Goal: Task Accomplishment & Management: Use online tool/utility

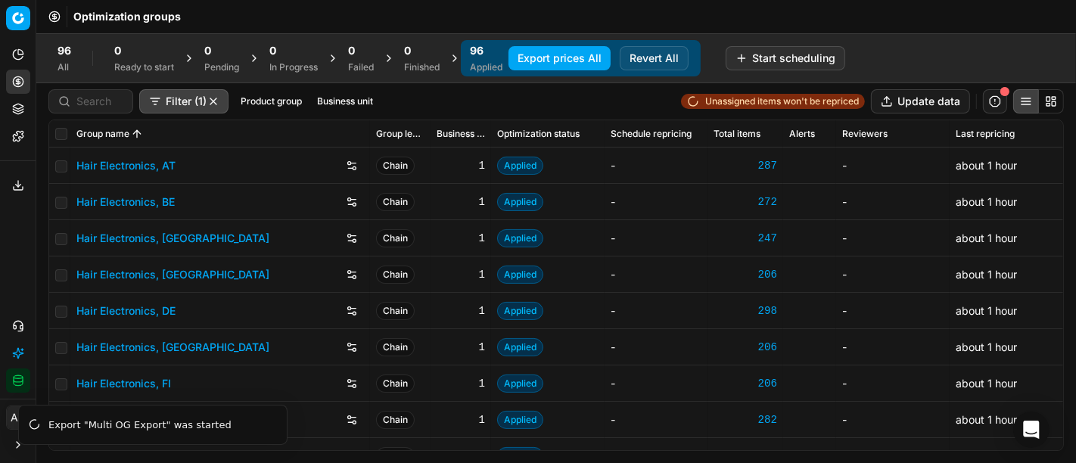
click at [542, 55] on button "Export prices All" at bounding box center [560, 58] width 102 height 24
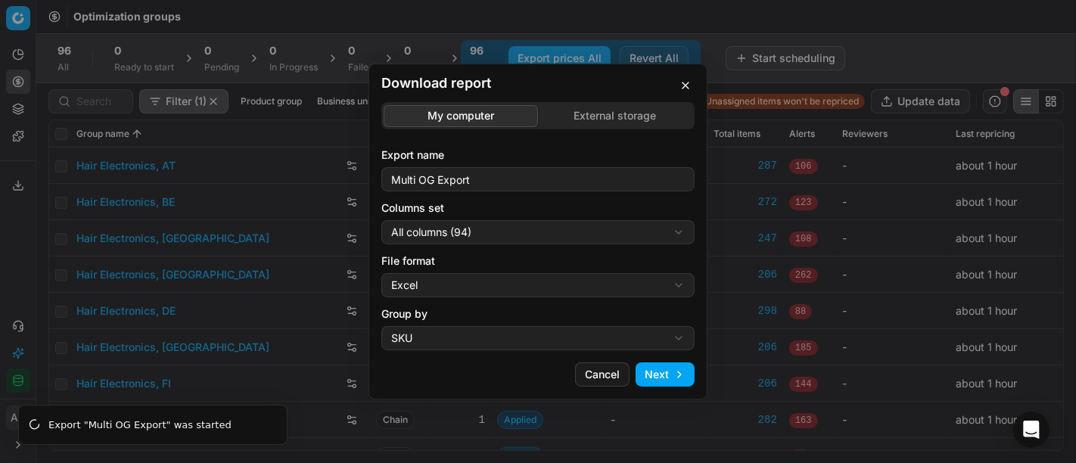
click at [683, 74] on div "Download report My computer External storage Export name Multi OG Export Column…" at bounding box center [538, 232] width 339 height 336
click at [684, 82] on button "button" at bounding box center [686, 85] width 18 height 18
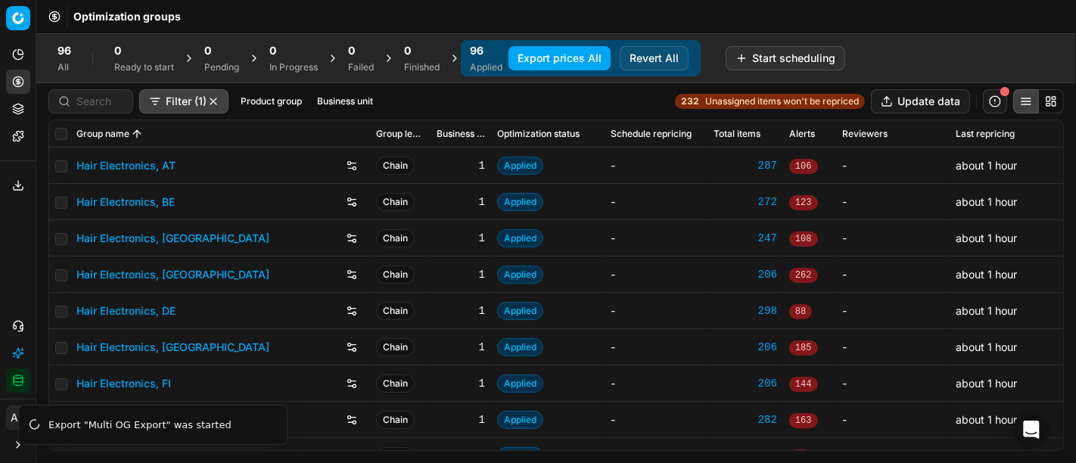
click at [14, 187] on icon at bounding box center [18, 188] width 9 height 3
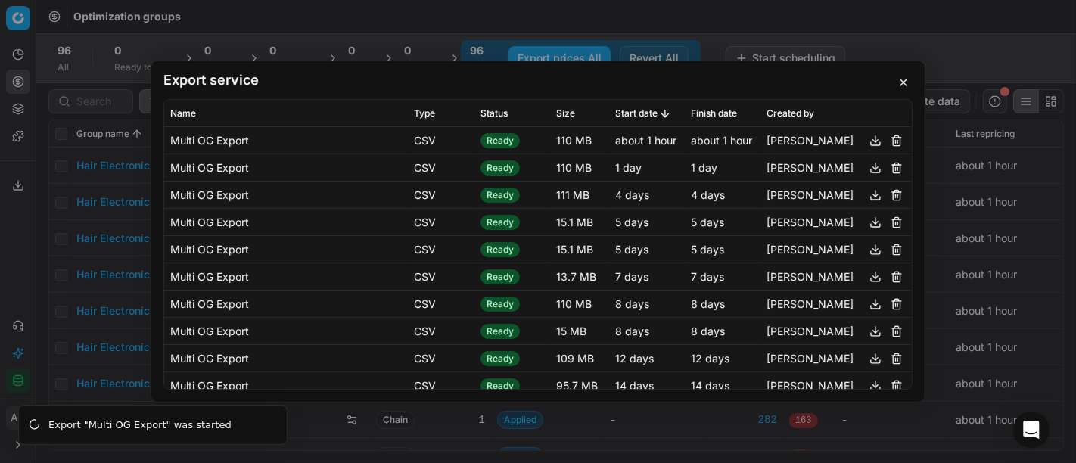
click at [866, 138] on button "button" at bounding box center [875, 141] width 18 height 18
click at [95, 173] on div "Export service Name Type Status Size Start date Finish date Created by Multi OG…" at bounding box center [538, 231] width 1076 height 463
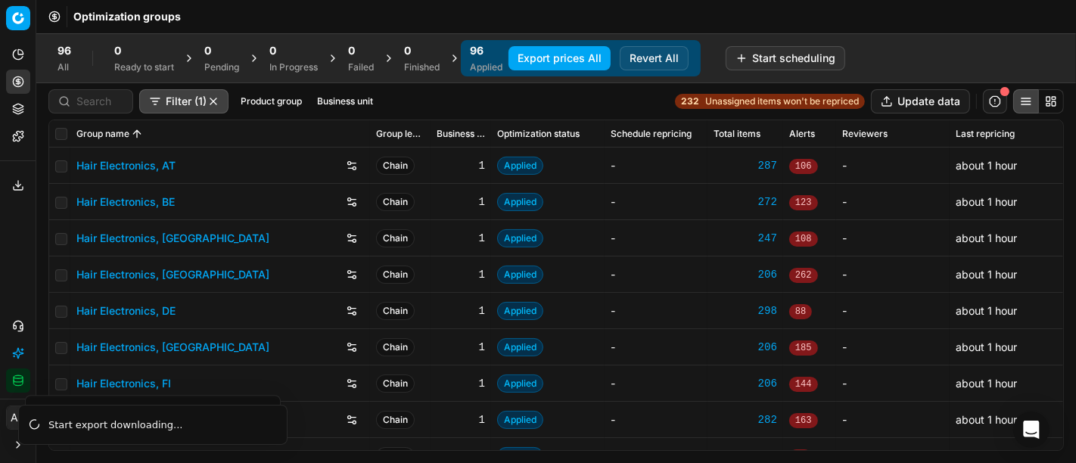
click at [157, 314] on link "Hair Electronics, DE" at bounding box center [125, 310] width 99 height 15
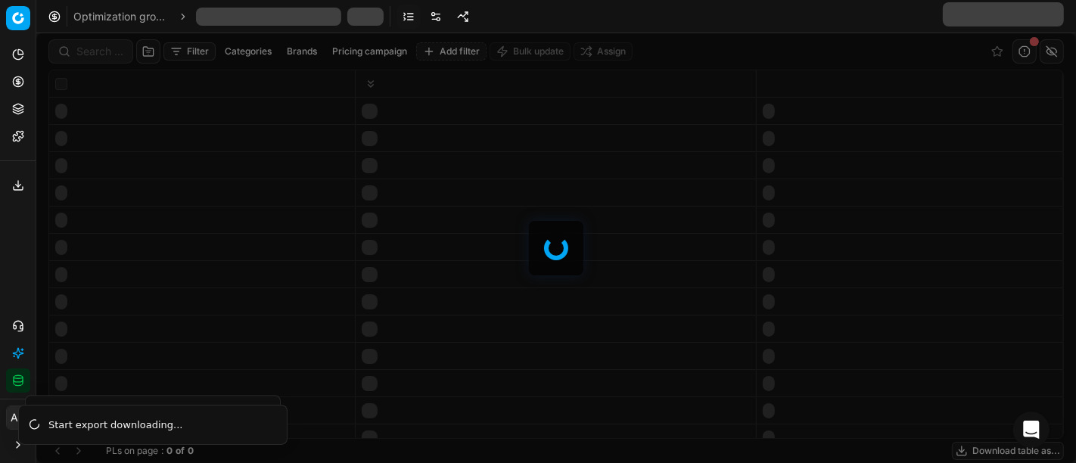
click at [92, 51] on div at bounding box center [556, 248] width 1040 height 430
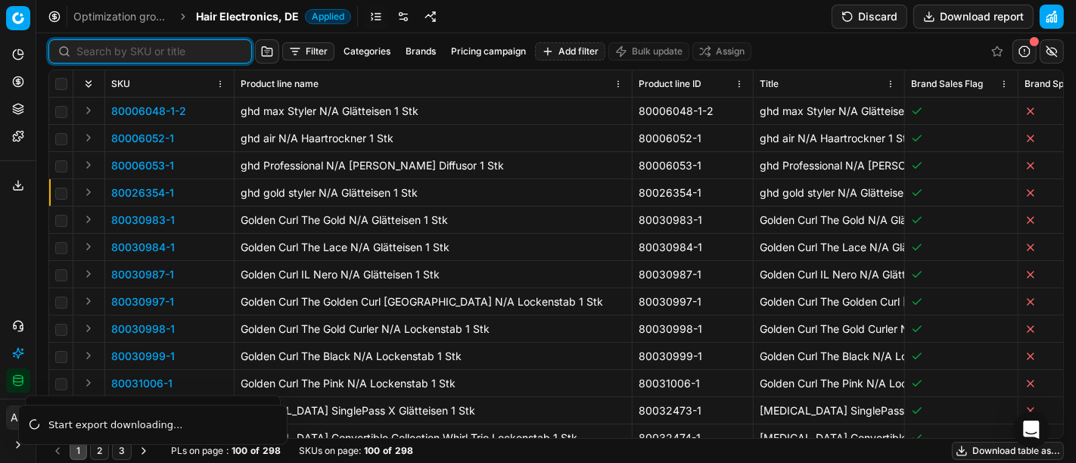
click at [92, 51] on input at bounding box center [159, 51] width 166 height 15
paste input "90007415-0011320"
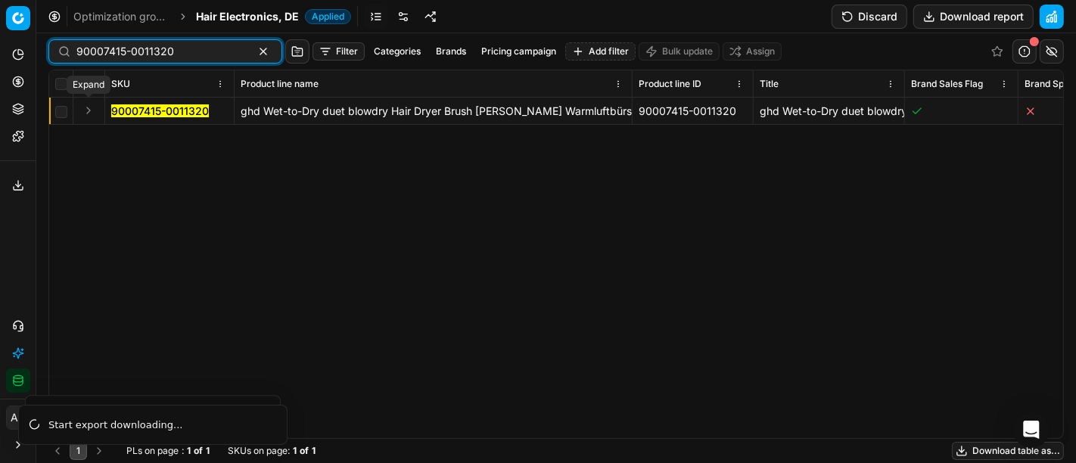
type input "90007415-0011320"
click at [84, 110] on button "Expand" at bounding box center [88, 110] width 18 height 18
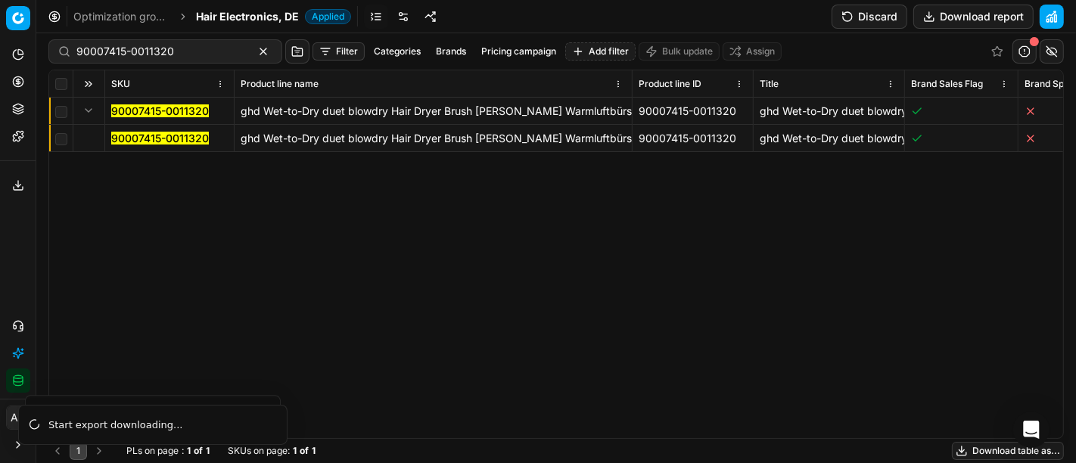
click at [131, 138] on mark "90007415-0011320" at bounding box center [160, 138] width 98 height 13
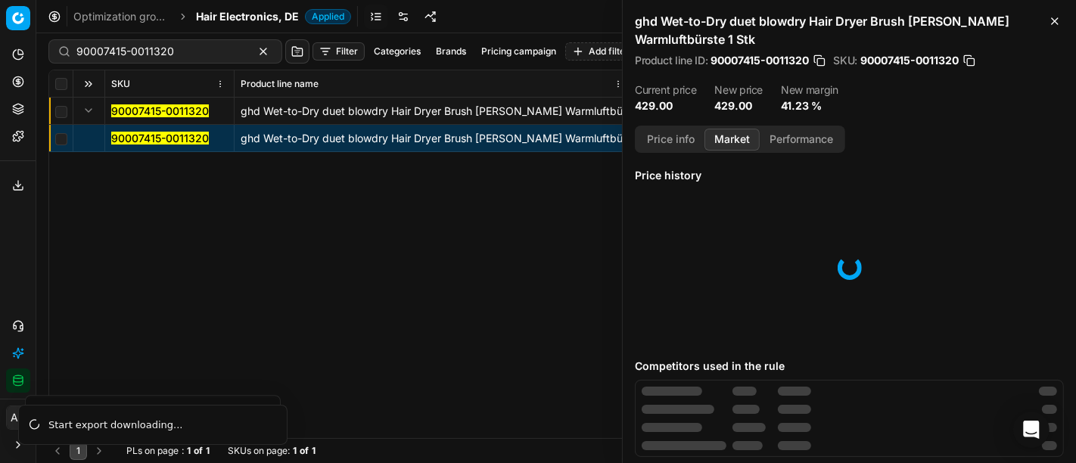
click at [743, 132] on button "Market" at bounding box center [732, 140] width 55 height 22
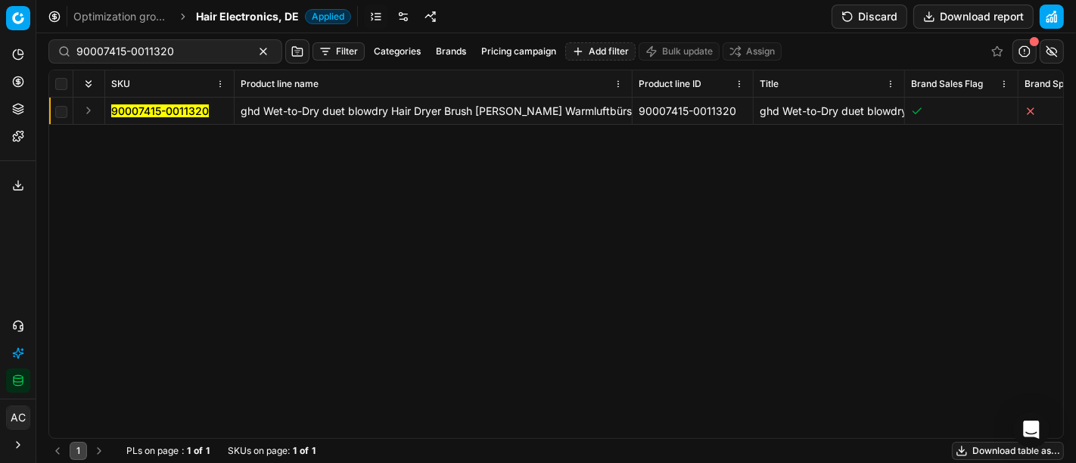
click at [458, 216] on div "90007415-0011320 ghd Wet-to-Dry duet blowdry Hair Dryer Brush [PERSON_NAME] War…" at bounding box center [556, 268] width 1014 height 341
click at [19, 191] on button "Export service" at bounding box center [18, 185] width 24 height 24
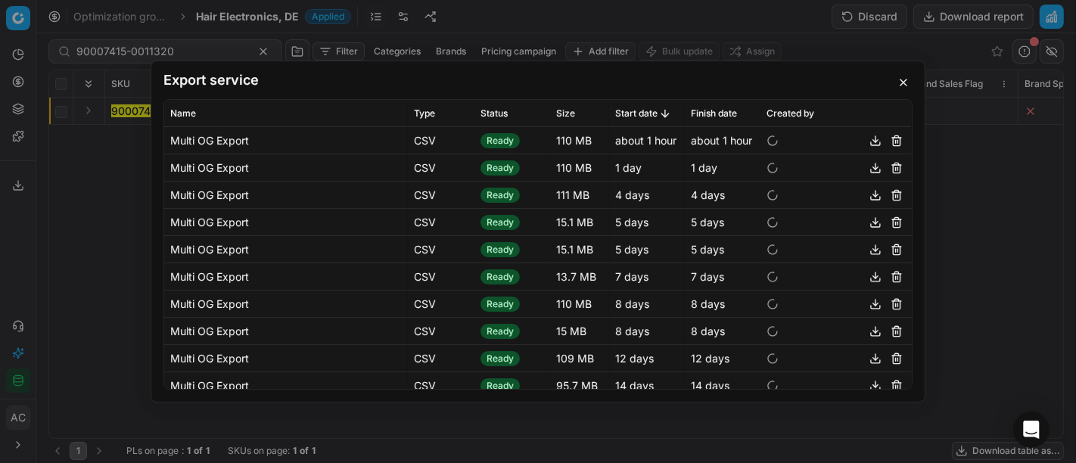
click at [866, 141] on button "button" at bounding box center [875, 141] width 18 height 18
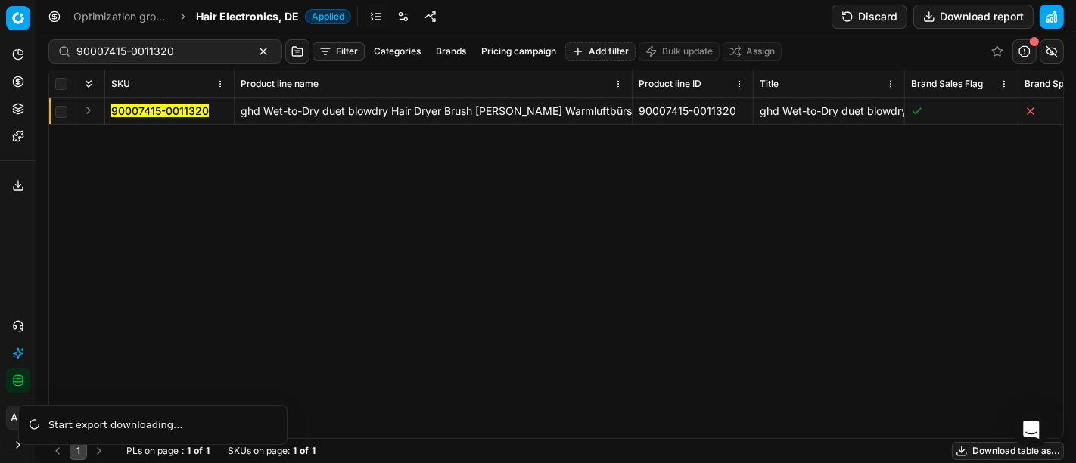
click at [936, 232] on div "Export service Name Type Status Size Start date Finish date Created by Multi OG…" at bounding box center [538, 231] width 1076 height 463
click at [341, 307] on div "90007415-0011320 ghd Wet-to-Dry duet blowdry Hair Dryer Brush [PERSON_NAME] War…" at bounding box center [556, 268] width 1014 height 341
click at [17, 188] on icon at bounding box center [18, 185] width 12 height 12
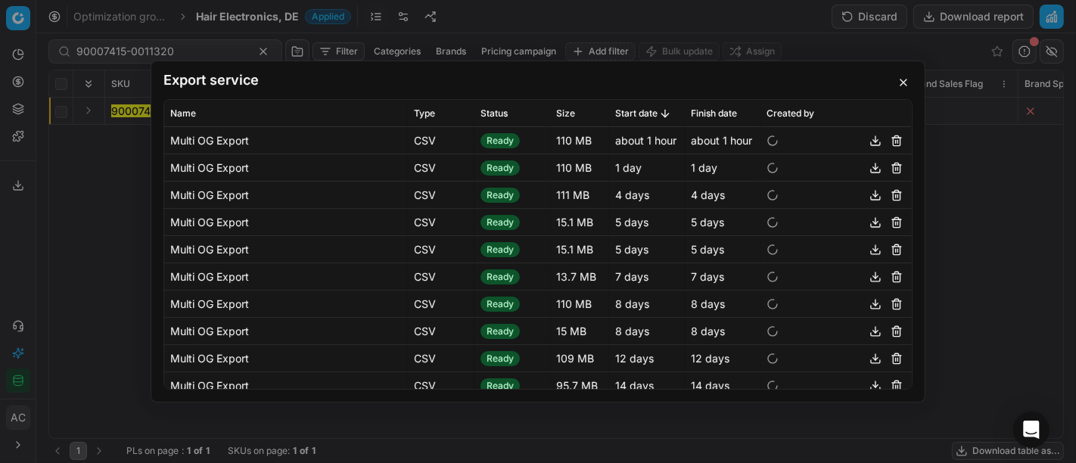
click at [866, 140] on button "button" at bounding box center [875, 141] width 18 height 18
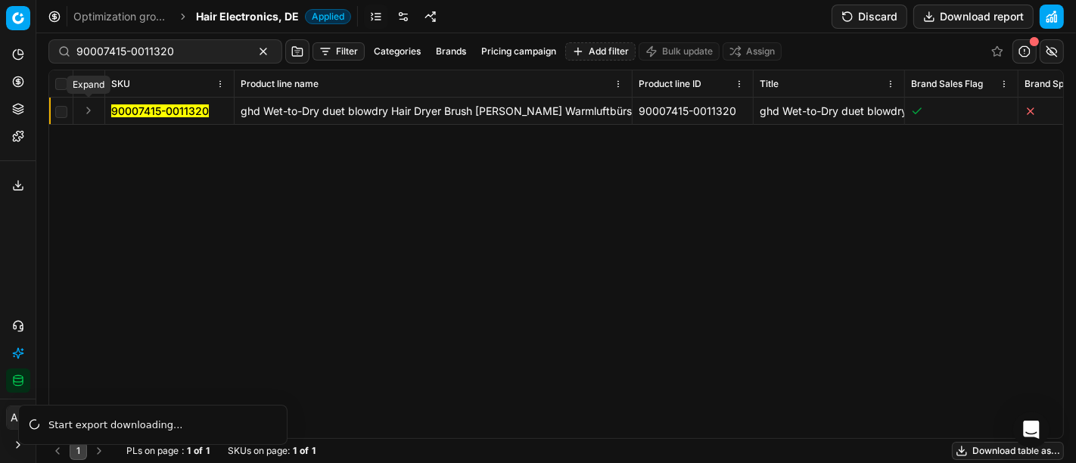
click at [92, 107] on button "Expand" at bounding box center [88, 110] width 18 height 18
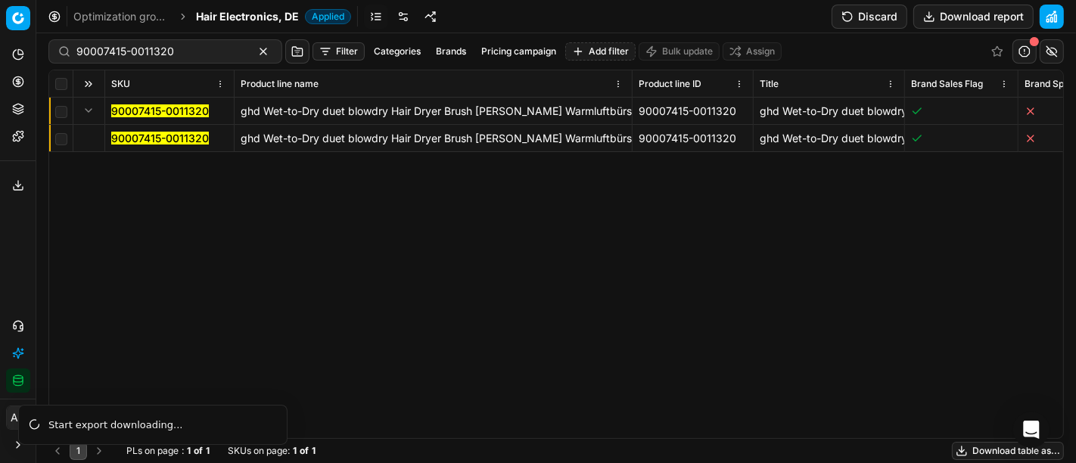
click at [152, 139] on mark "90007415-0011320" at bounding box center [160, 138] width 98 height 13
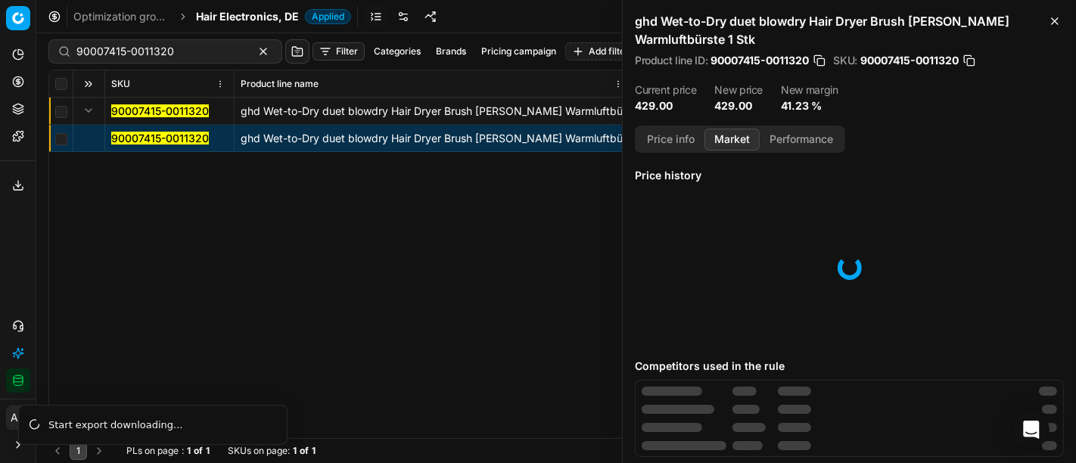
click at [745, 139] on button "Market" at bounding box center [732, 140] width 55 height 22
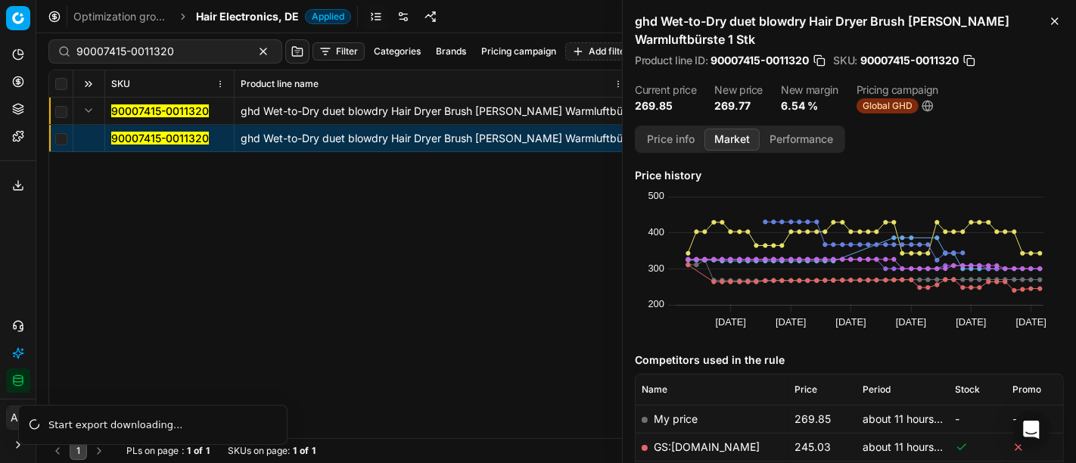
click at [733, 186] on div "Price history Created with Highcharts 12.3.0 Sep 1 Sep 8 Sep 15 Sep 22 Sep 29 O…" at bounding box center [849, 311] width 429 height 304
click at [58, 247] on div "90007415-0011320 ghd Wet-to-Dry duet blowdry Hair Dryer Brush schwarz Warmluftb…" at bounding box center [556, 268] width 1014 height 341
click at [54, 262] on div "90007415-0011320 ghd Wet-to-Dry duet blowdry Hair Dryer Brush schwarz Warmluftb…" at bounding box center [556, 268] width 1014 height 341
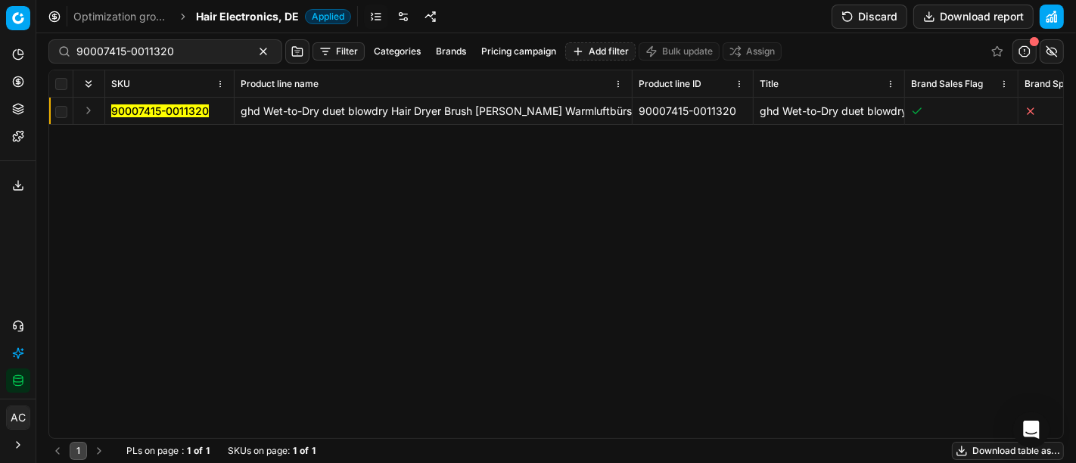
click at [19, 188] on icon at bounding box center [18, 185] width 12 height 12
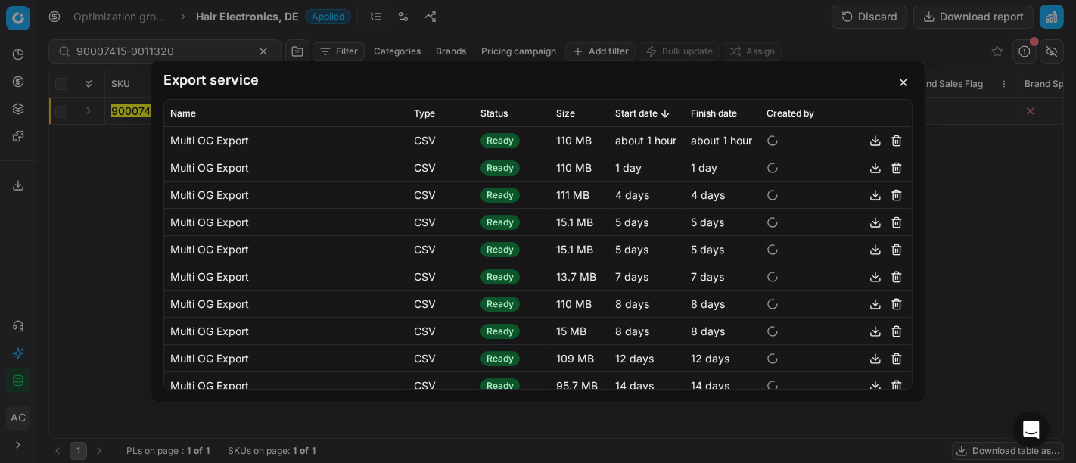
click at [866, 142] on button "button" at bounding box center [875, 141] width 18 height 18
click at [114, 213] on div "Export service Name Type Status Size Start date Finish date Created by Multi OG…" at bounding box center [538, 231] width 1076 height 463
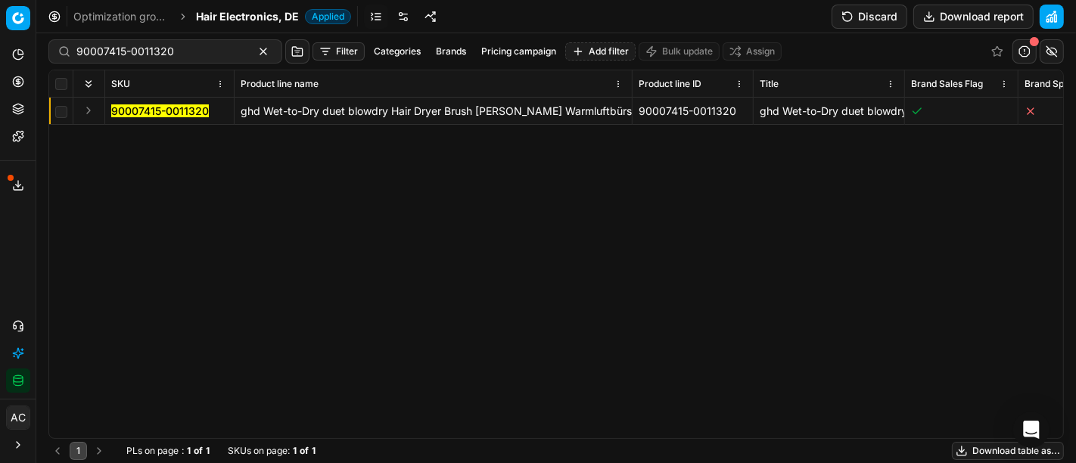
click at [0, 272] on div "Analytics Pricing Product portfolio Templates Export service 24 Contact support…" at bounding box center [18, 217] width 36 height 362
click at [233, 198] on div "90007415-0011320 ghd Wet-to-Dry duet blowdry Hair Dryer Brush [PERSON_NAME] War…" at bounding box center [556, 268] width 1014 height 341
